Goal: Transaction & Acquisition: Purchase product/service

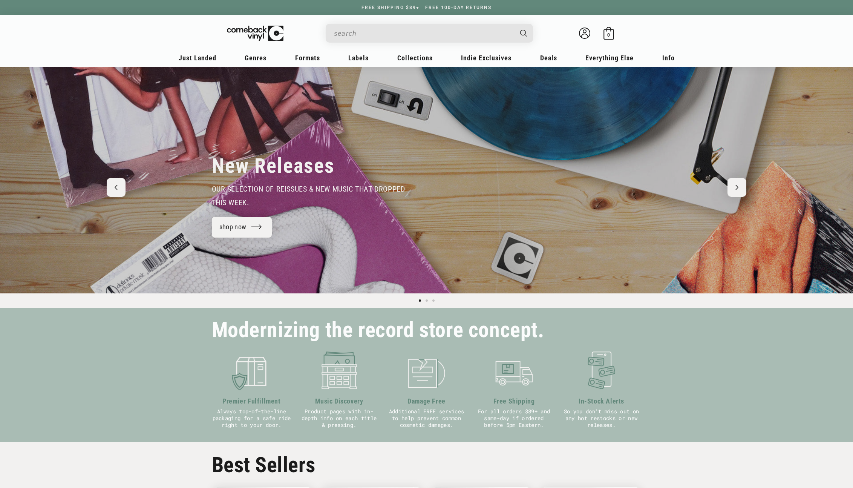
click at [367, 31] on input "When autocomplete results are available use up and down arrows to review and en…" at bounding box center [423, 33] width 179 height 15
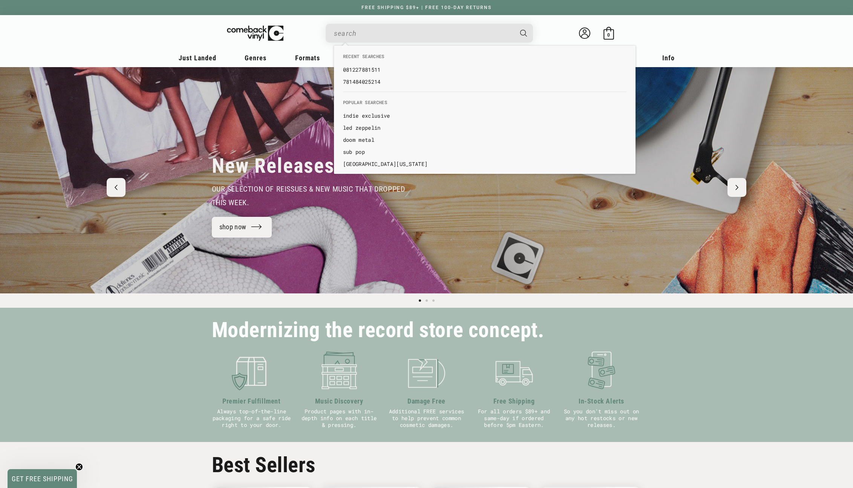
paste input "602478357527"
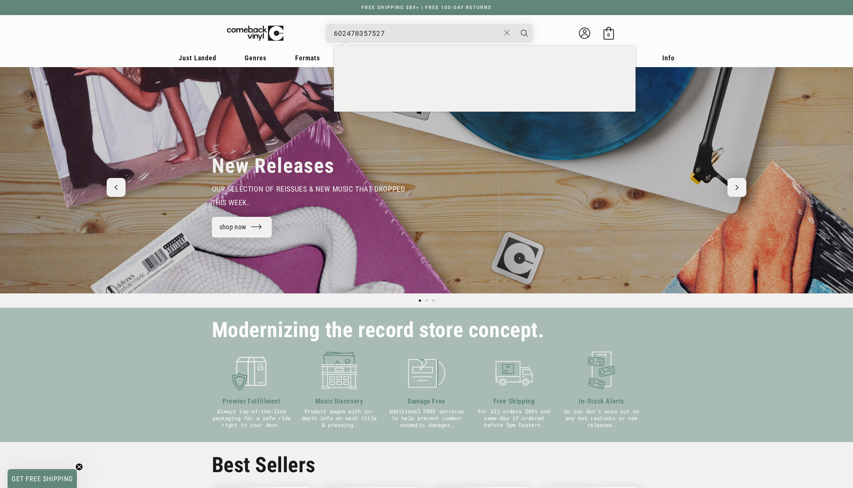
type input "602478357527"
click at [515, 24] on button "Search" at bounding box center [524, 33] width 19 height 19
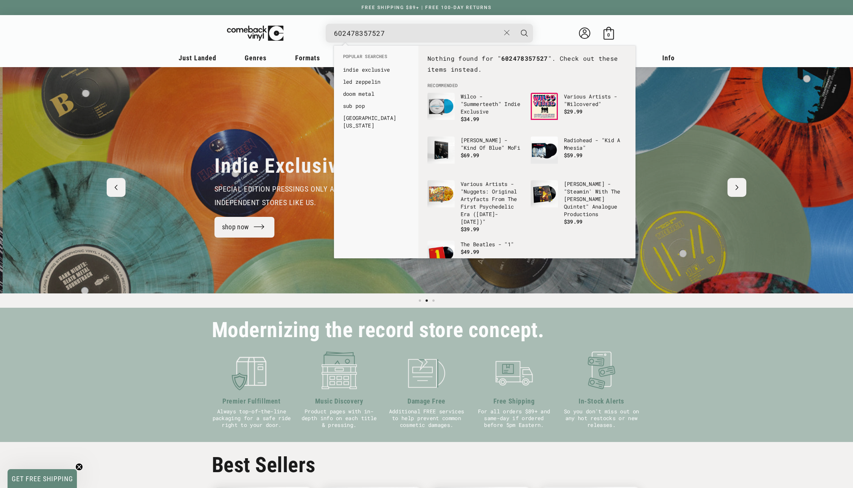
scroll to position [0, 853]
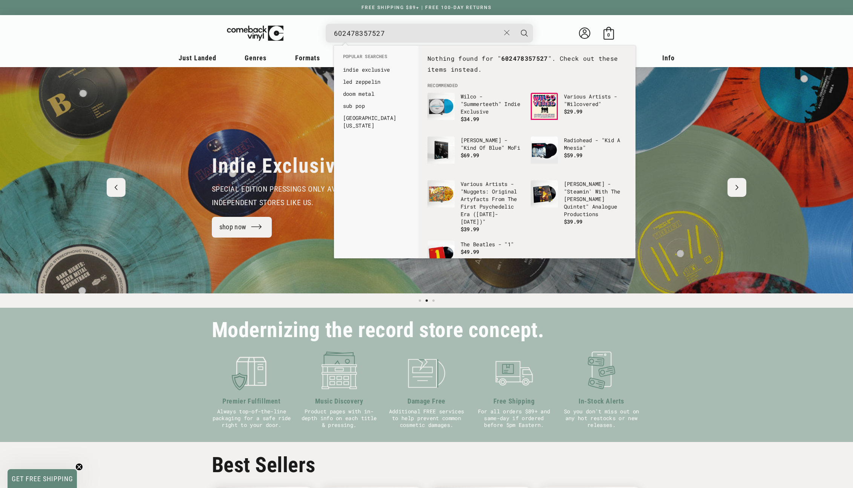
click at [515, 24] on button "Search" at bounding box center [524, 33] width 19 height 19
